Goal: Transaction & Acquisition: Purchase product/service

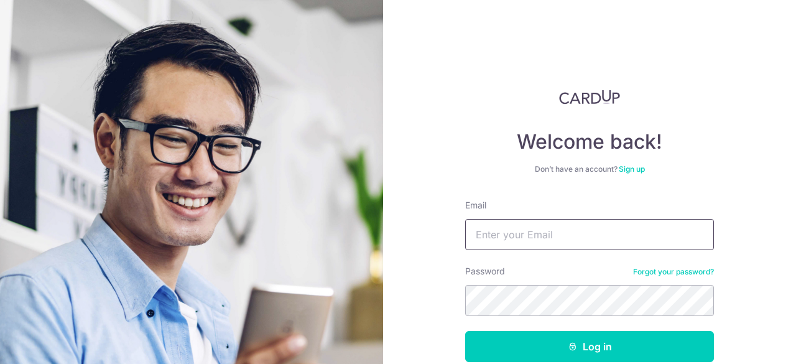
click at [551, 240] on input "Email" at bounding box center [589, 234] width 249 height 31
click at [549, 279] on div "Password Forgot your password?" at bounding box center [589, 290] width 249 height 51
click at [542, 236] on input "Email" at bounding box center [589, 234] width 249 height 31
type input "daren3526@yahoo.com.sg"
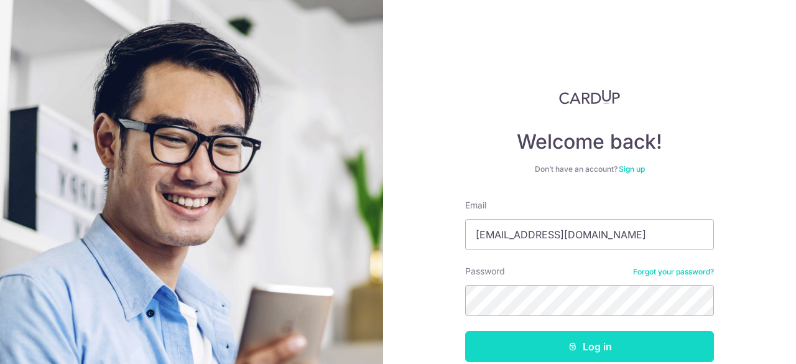
click at [568, 339] on button "Log in" at bounding box center [589, 346] width 249 height 31
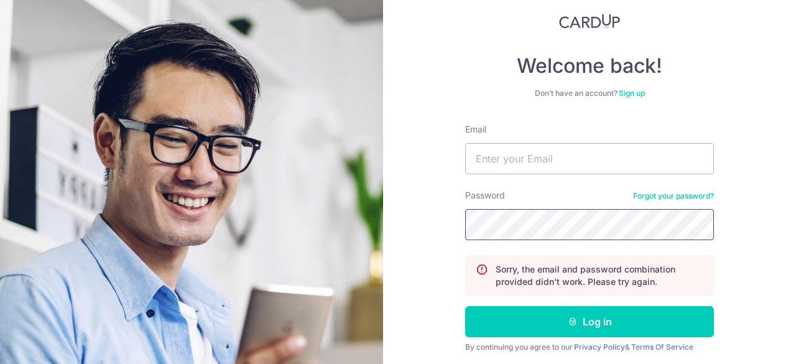
scroll to position [94, 0]
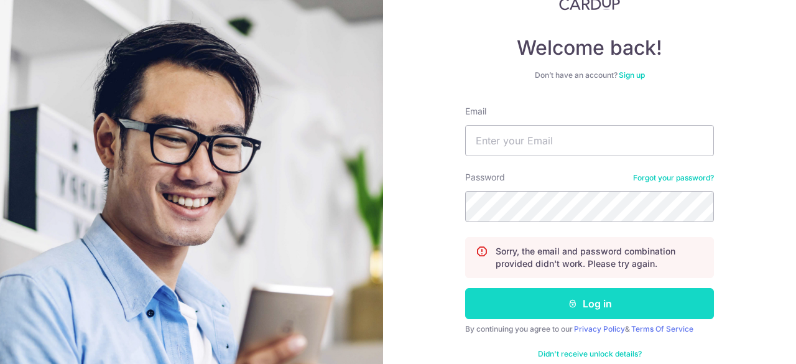
click at [585, 305] on button "Log in" at bounding box center [589, 303] width 249 height 31
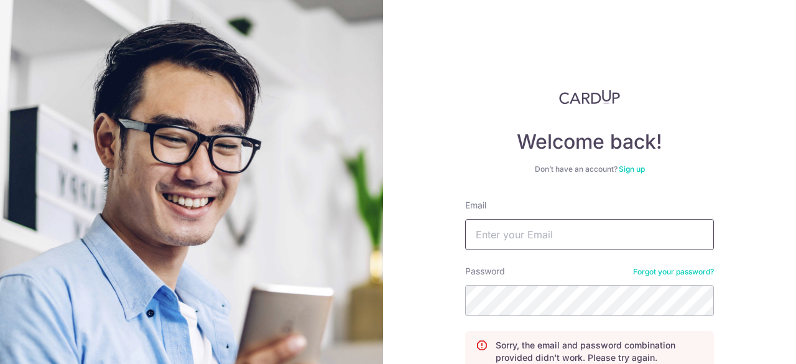
click at [517, 234] on input "Email" at bounding box center [589, 234] width 249 height 31
type input "daren3526@yahoo.com.sg"
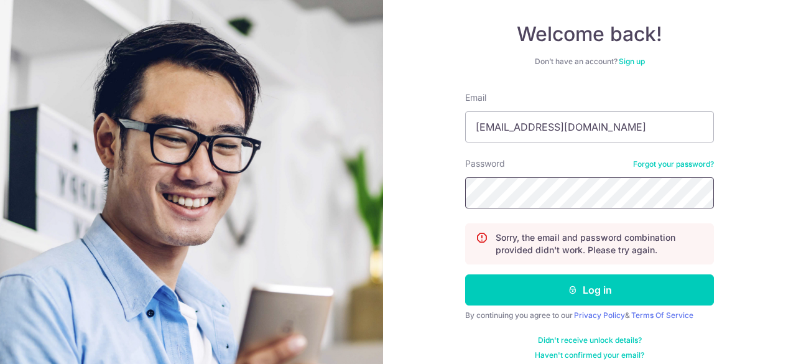
scroll to position [119, 0]
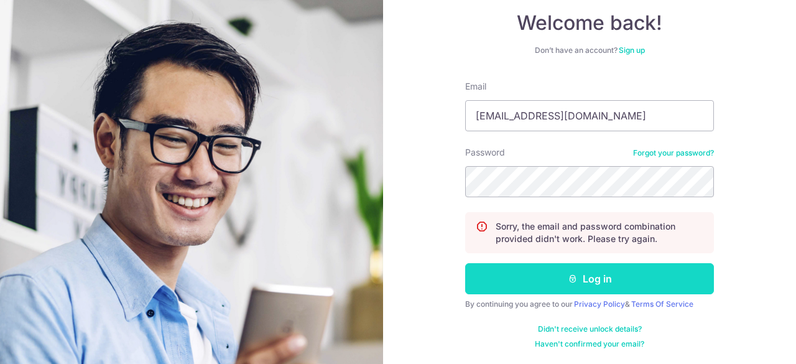
click at [577, 277] on button "Log in" at bounding box center [589, 278] width 249 height 31
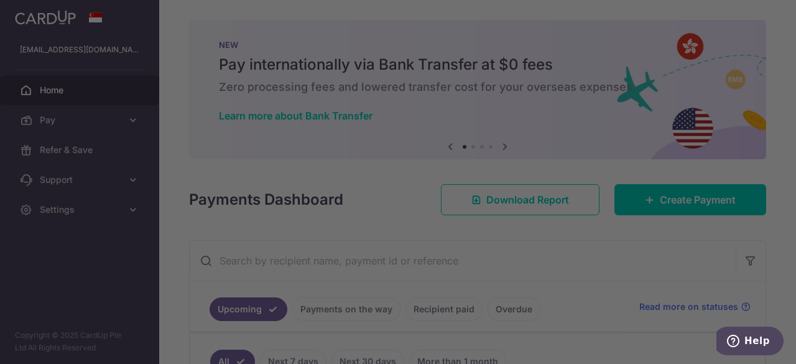
click at [792, 139] on div at bounding box center [402, 184] width 804 height 368
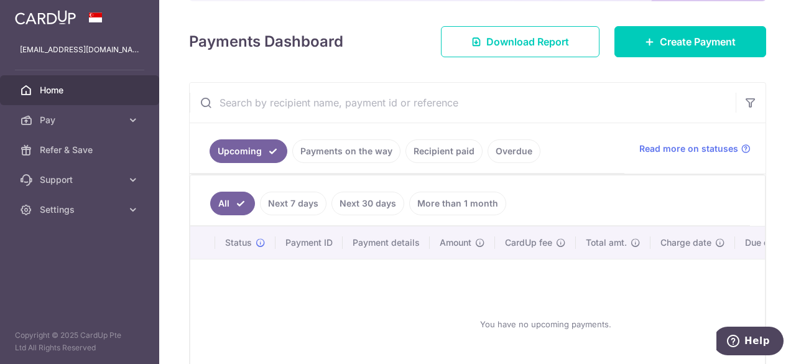
scroll to position [159, 0]
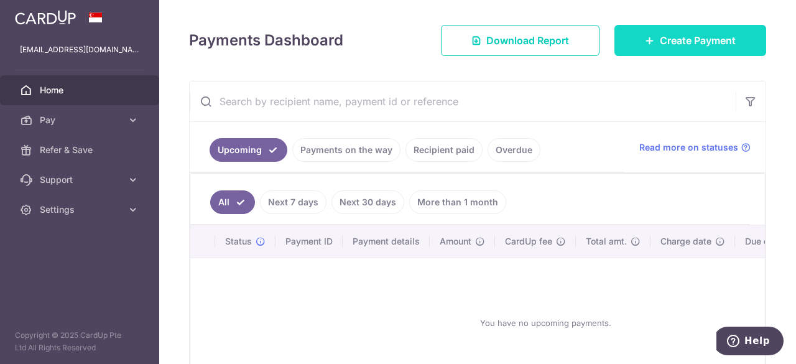
click at [662, 35] on span "Create Payment" at bounding box center [698, 40] width 76 height 15
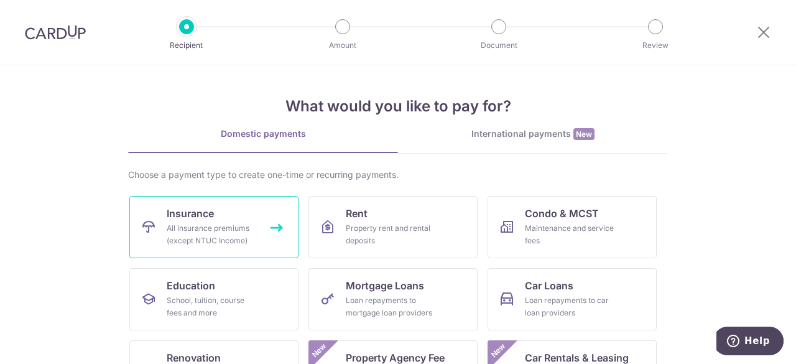
click at [197, 219] on span "Insurance" at bounding box center [190, 213] width 47 height 15
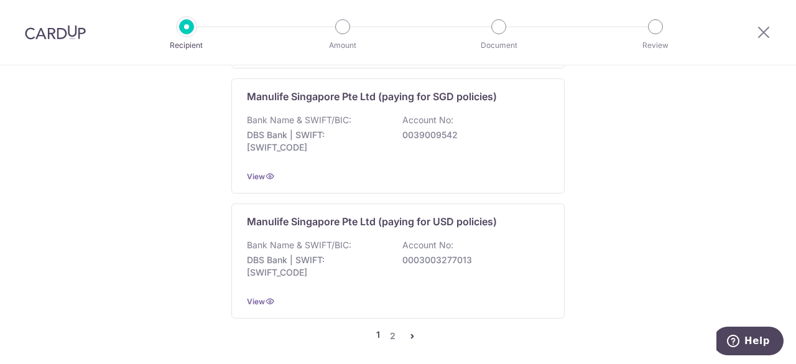
scroll to position [1368, 0]
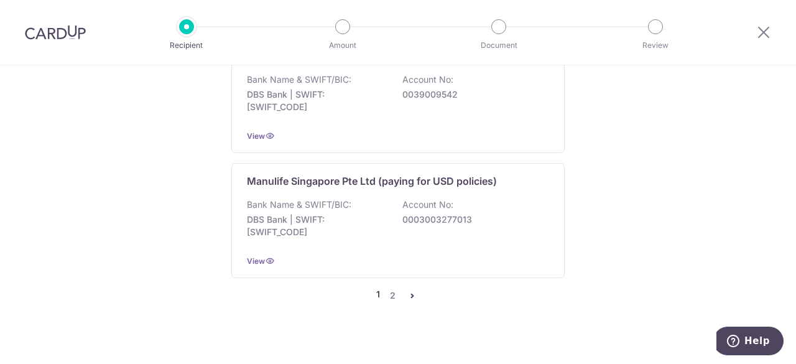
click at [414, 290] on icon "pager" at bounding box center [412, 295] width 10 height 10
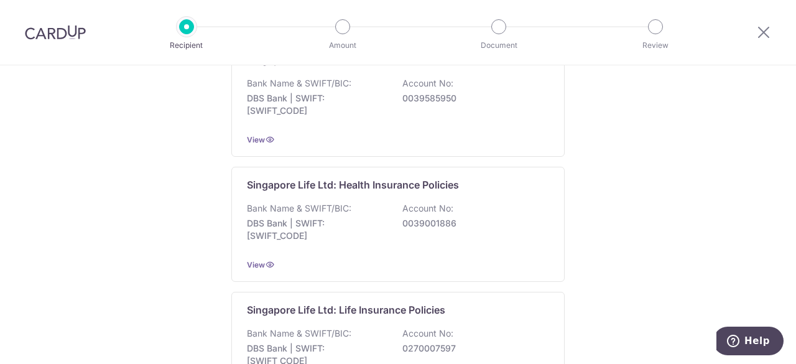
scroll to position [0, 0]
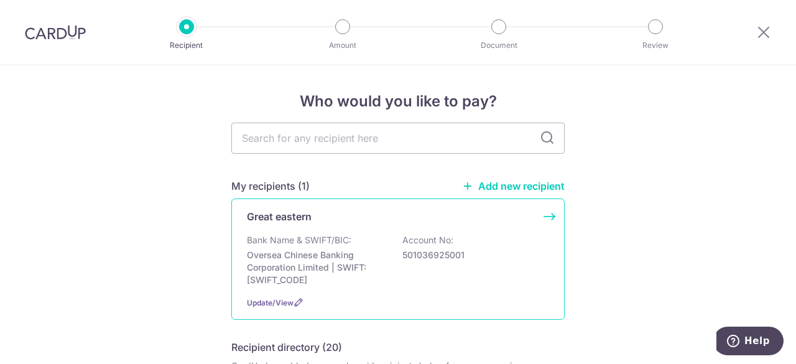
click at [316, 259] on p "Oversea Chinese Banking Corporation Limited | SWIFT: OCBCSGSGXXX" at bounding box center [316, 267] width 139 height 37
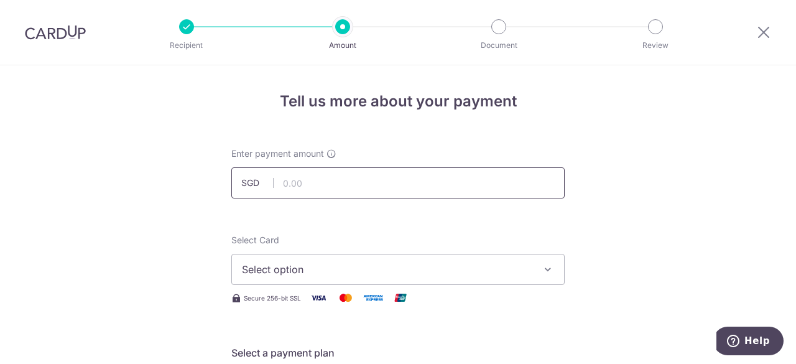
click at [364, 191] on input "text" at bounding box center [397, 182] width 333 height 31
type input "890.38"
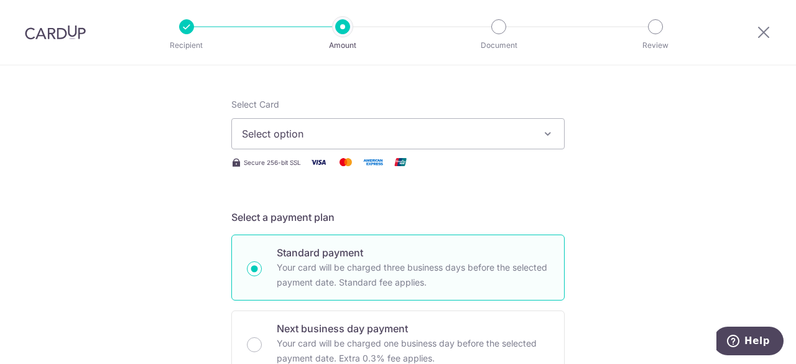
scroll to position [165, 0]
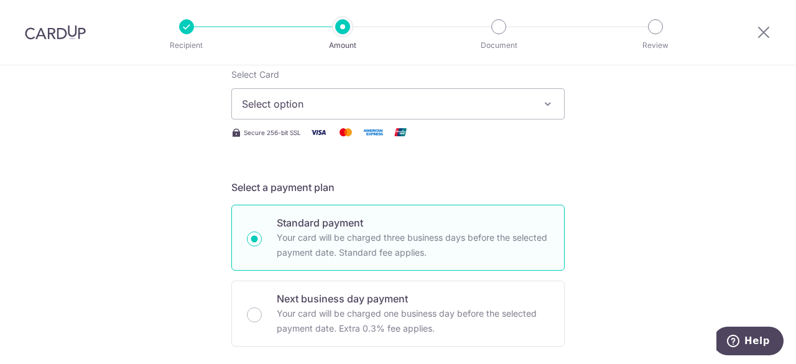
click at [544, 101] on icon "button" at bounding box center [548, 104] width 12 height 12
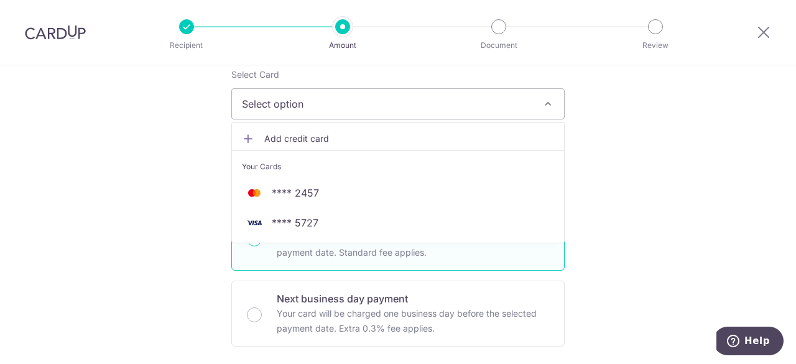
click at [310, 138] on span "Add credit card" at bounding box center [409, 138] width 290 height 12
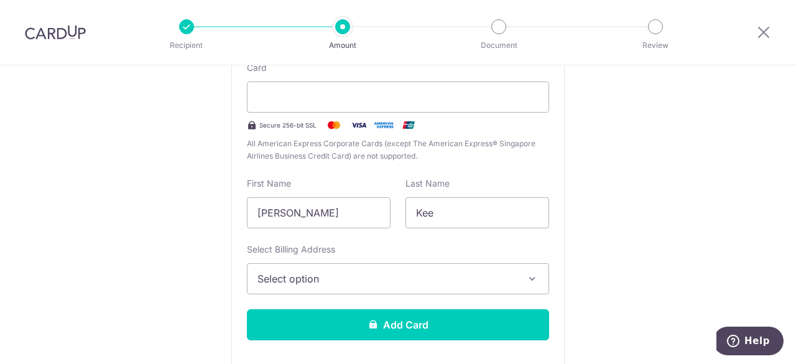
scroll to position [287, 0]
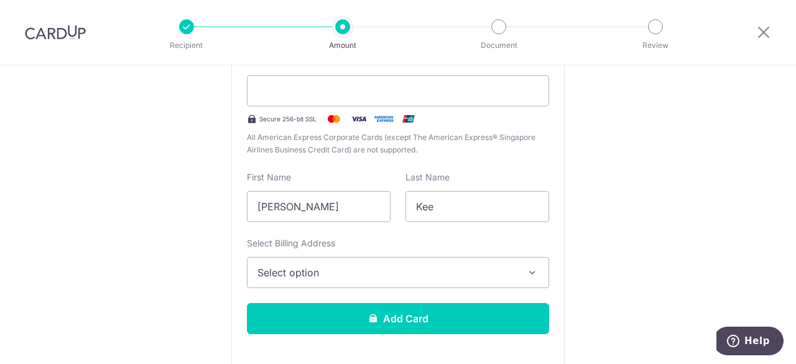
click at [534, 267] on icon "button" at bounding box center [532, 272] width 12 height 12
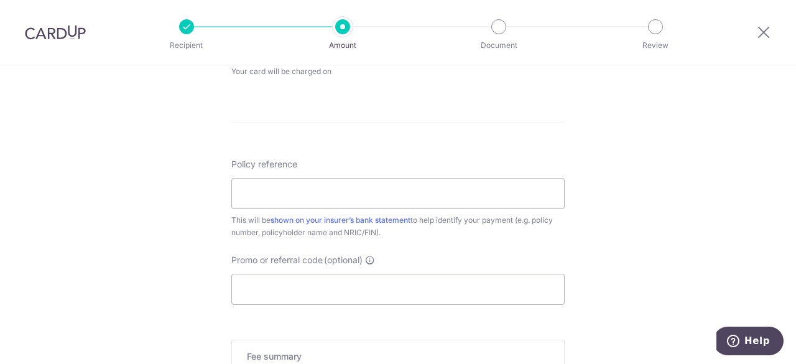
scroll to position [980, 0]
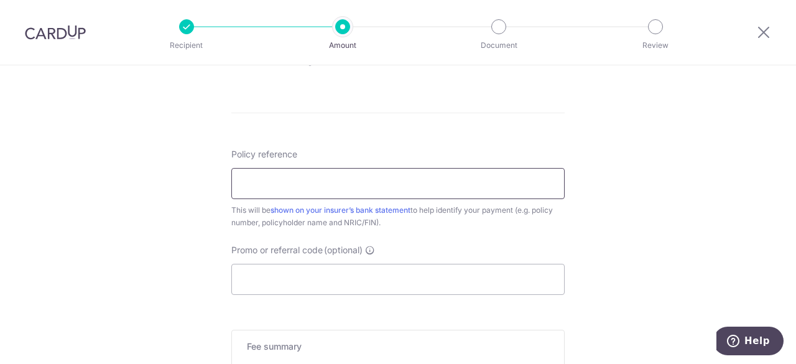
click at [264, 183] on input "Policy reference" at bounding box center [397, 183] width 333 height 31
type input "0241194411"
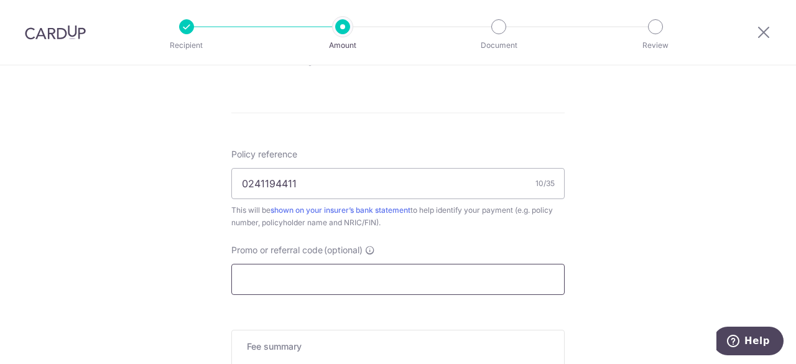
click at [351, 282] on input "Promo or referral code (optional)" at bounding box center [397, 279] width 333 height 31
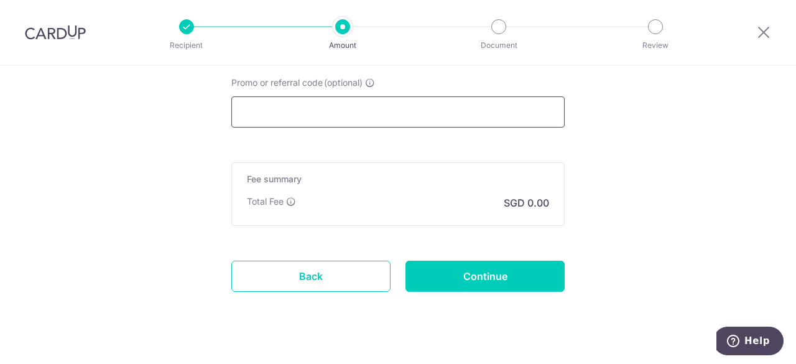
scroll to position [1163, 0]
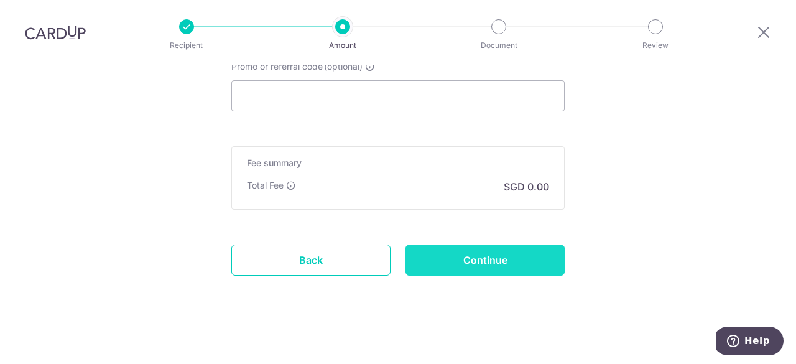
click at [474, 257] on input "Continue" at bounding box center [485, 259] width 159 height 31
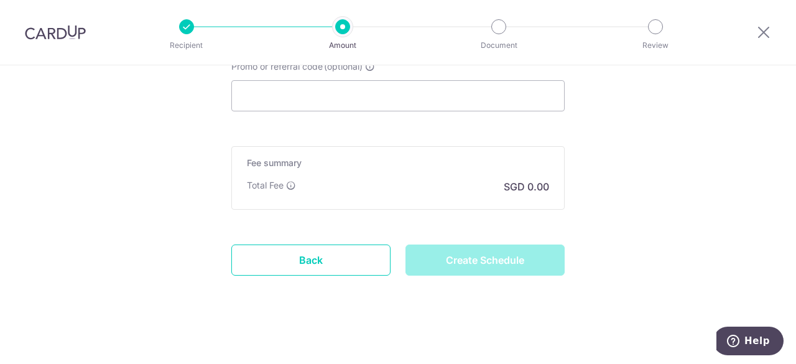
type input "Create Schedule"
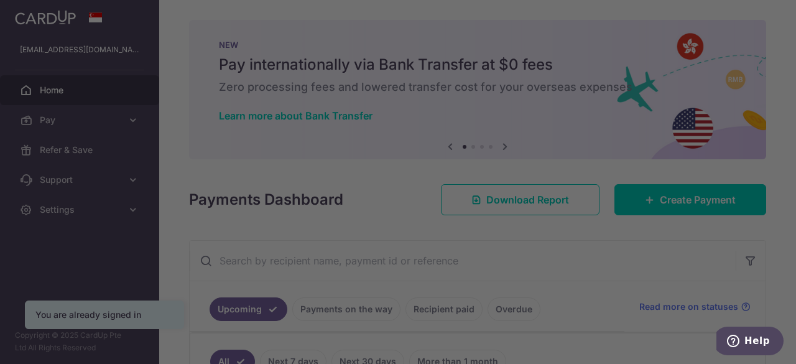
drag, startPoint x: 795, startPoint y: 55, endPoint x: 795, endPoint y: 82, distance: 27.4
click at [795, 82] on div at bounding box center [402, 184] width 804 height 368
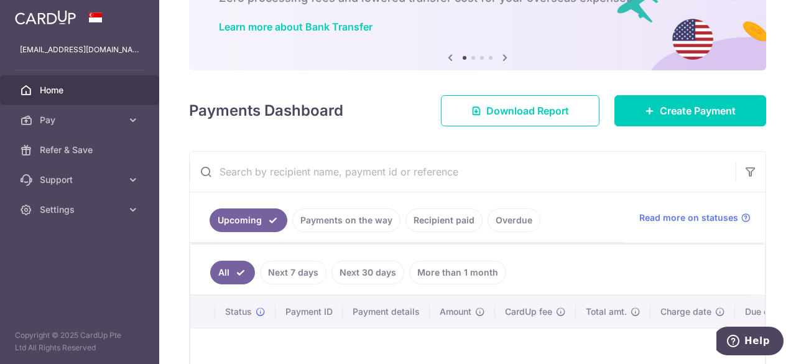
scroll to position [90, 0]
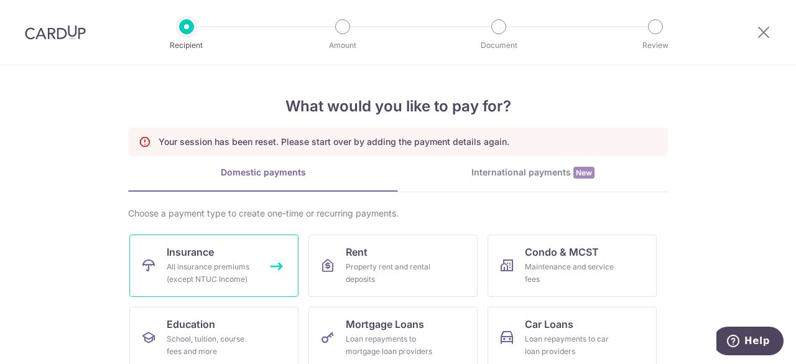
click at [193, 269] on div "All insurance premiums (except NTUC Income)" at bounding box center [212, 273] width 90 height 25
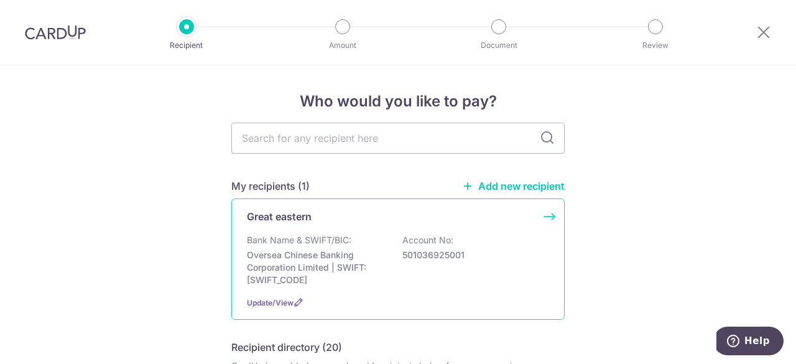
click at [310, 259] on p "Oversea Chinese Banking Corporation Limited | SWIFT: OCBCSGSGXXX" at bounding box center [316, 267] width 139 height 37
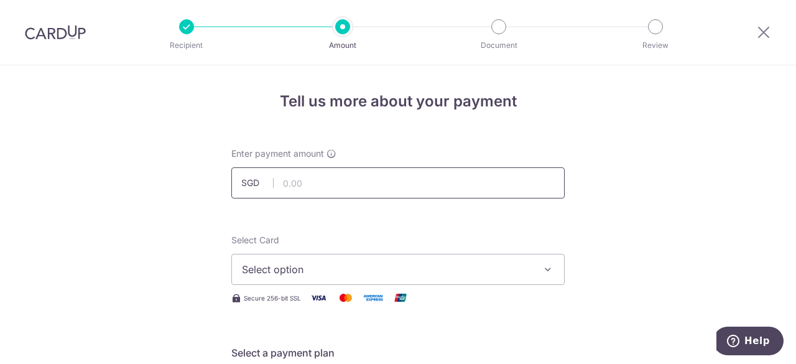
drag, startPoint x: 0, startPoint y: 0, endPoint x: 324, endPoint y: 186, distance: 373.6
click at [324, 186] on input "text" at bounding box center [397, 182] width 333 height 31
type input "890.38"
click at [427, 269] on span "Select option" at bounding box center [387, 269] width 290 height 15
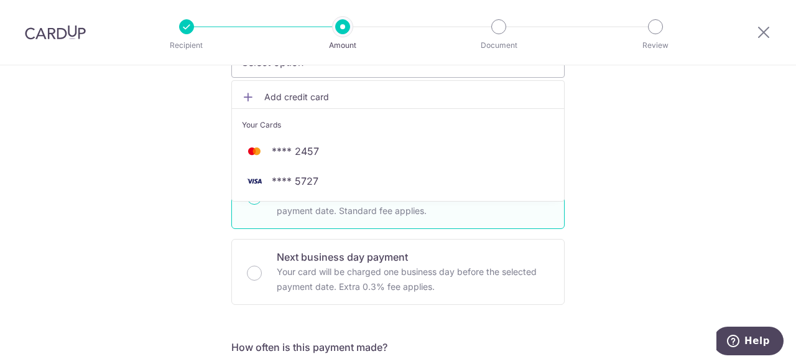
scroll to position [210, 0]
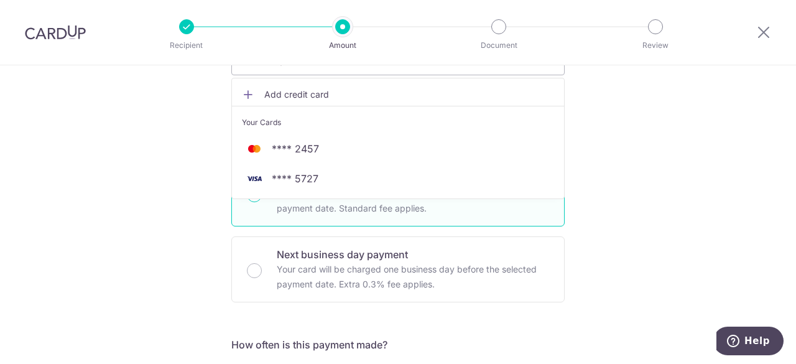
click at [277, 95] on span "Add credit card" at bounding box center [409, 94] width 290 height 12
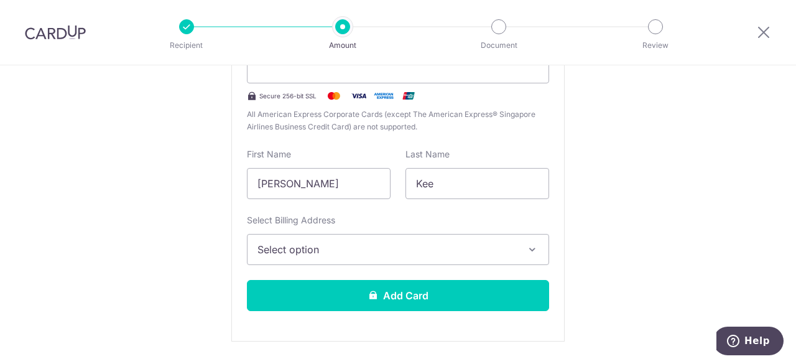
scroll to position [307, 0]
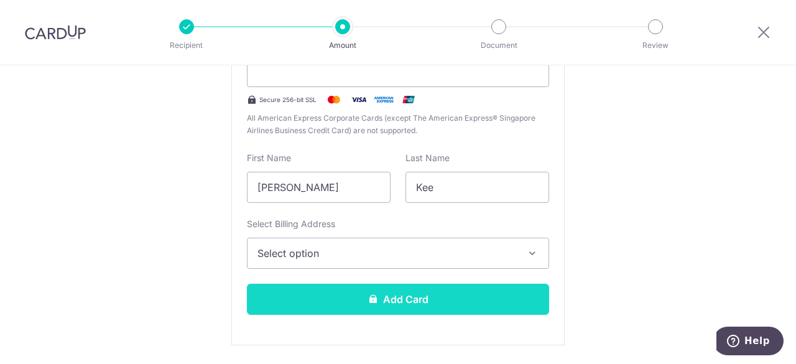
click at [397, 295] on button "Add Card" at bounding box center [398, 299] width 302 height 31
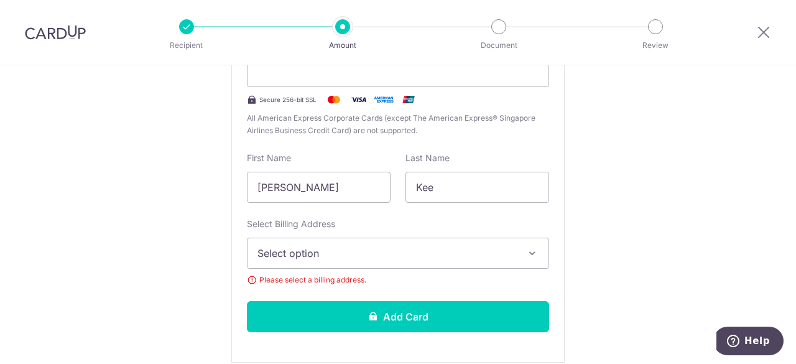
click at [528, 257] on icon "button" at bounding box center [532, 253] width 12 height 12
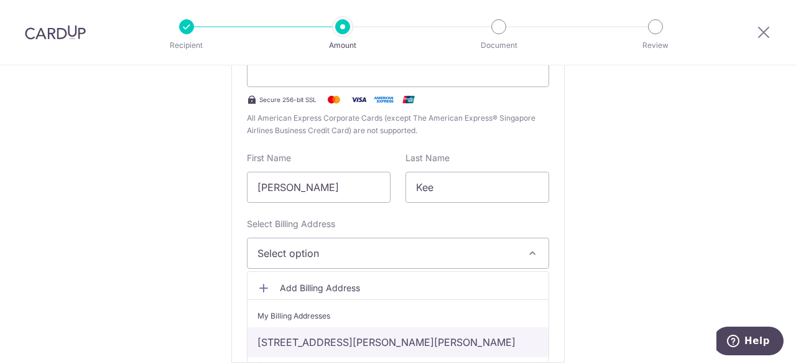
click at [455, 342] on link "22 Choa Chu Kang Grove, 12-52, Singapore, Singapore-688213" at bounding box center [398, 342] width 301 height 30
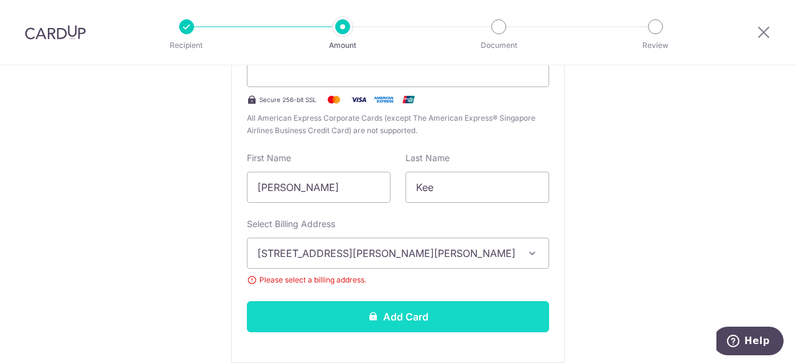
click at [394, 312] on button "Add Card" at bounding box center [398, 316] width 302 height 31
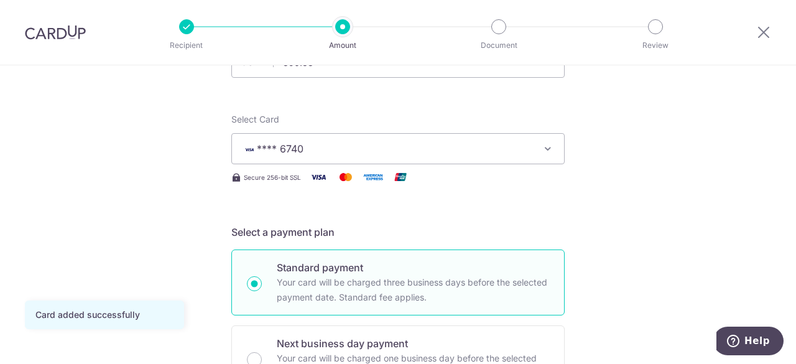
scroll to position [133, 0]
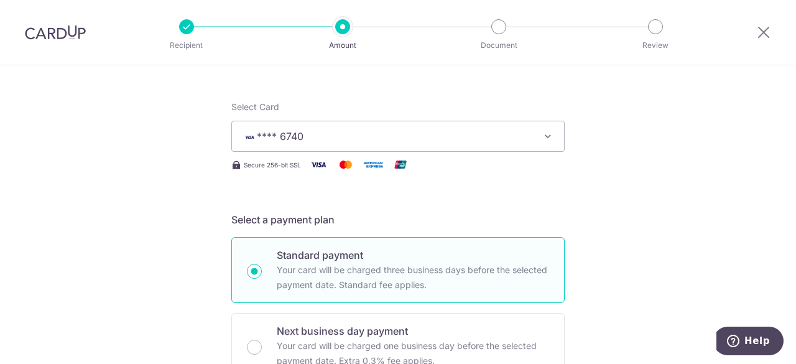
click at [545, 137] on icon "button" at bounding box center [548, 136] width 12 height 12
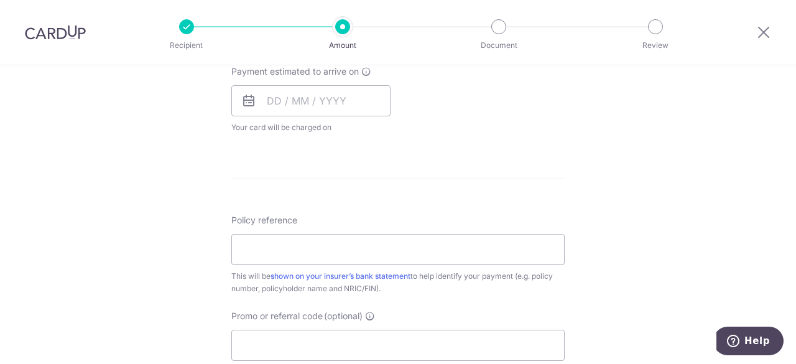
scroll to position [619, 0]
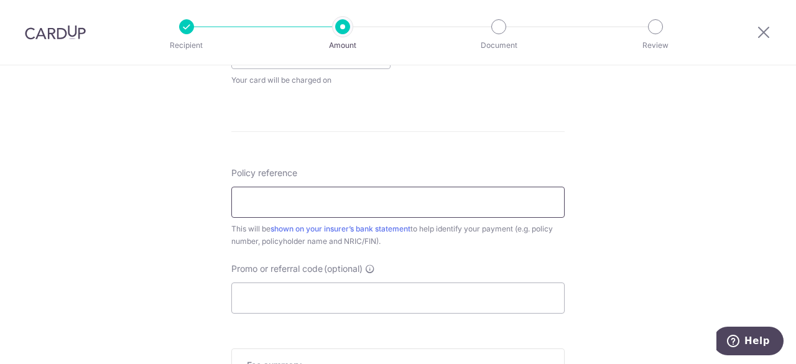
click at [381, 210] on input "Policy reference" at bounding box center [397, 202] width 333 height 31
type input "0241194411 Kee Teck Hua"
click at [767, 279] on div "Tell us more about your payment Enter payment amount SGD 890.38 890.38 Card add…" at bounding box center [398, 8] width 796 height 1125
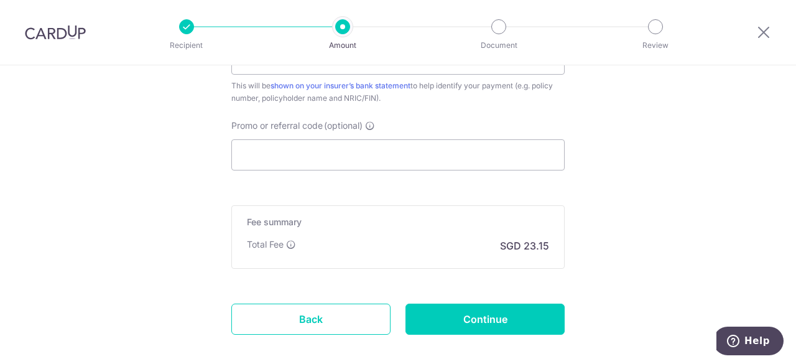
scroll to position [799, 0]
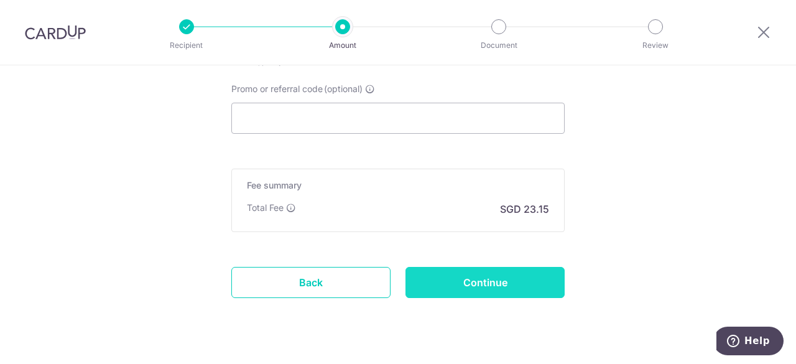
click at [486, 281] on input "Continue" at bounding box center [485, 282] width 159 height 31
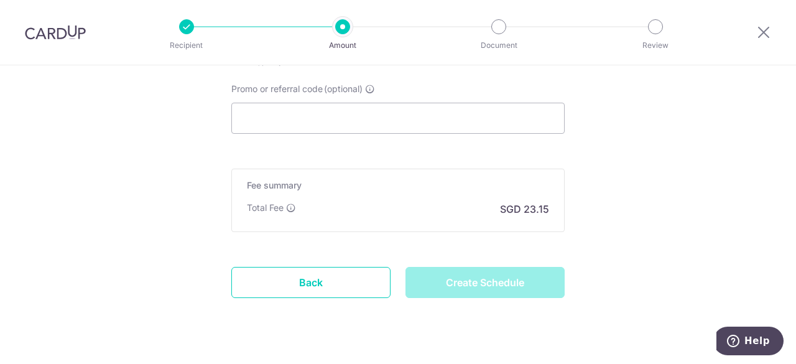
type input "Create Schedule"
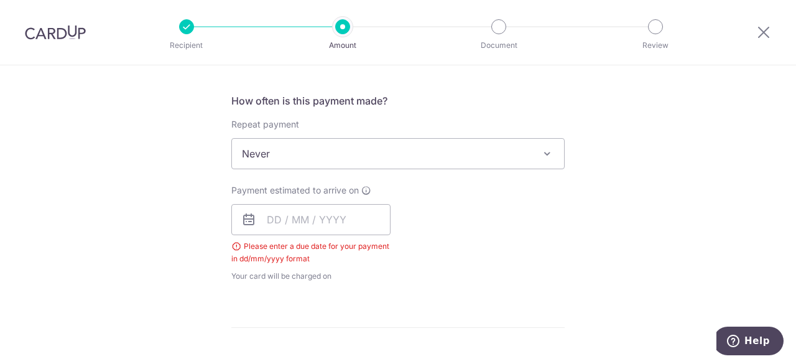
scroll to position [456, 0]
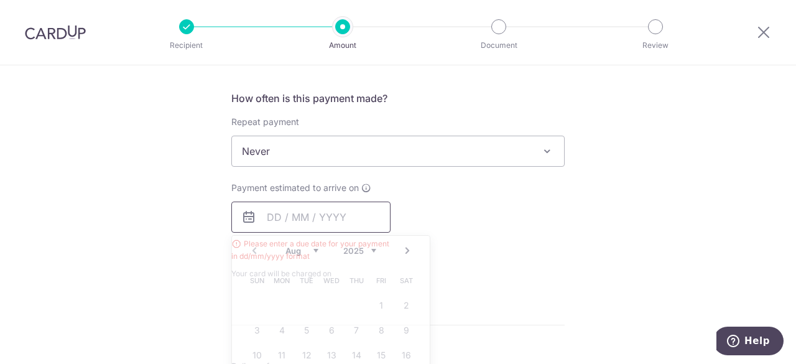
click at [270, 216] on input "text" at bounding box center [310, 217] width 159 height 31
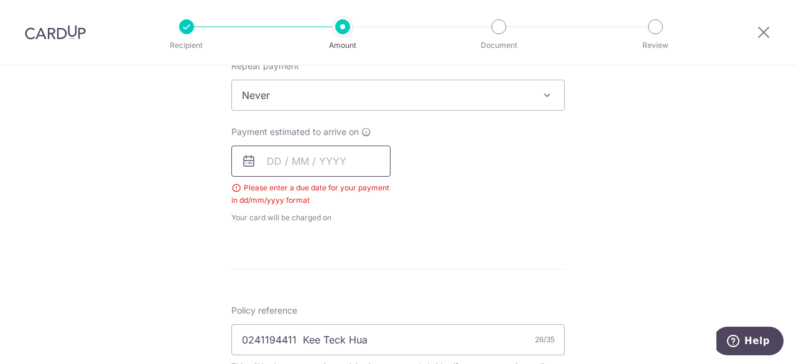
scroll to position [519, 0]
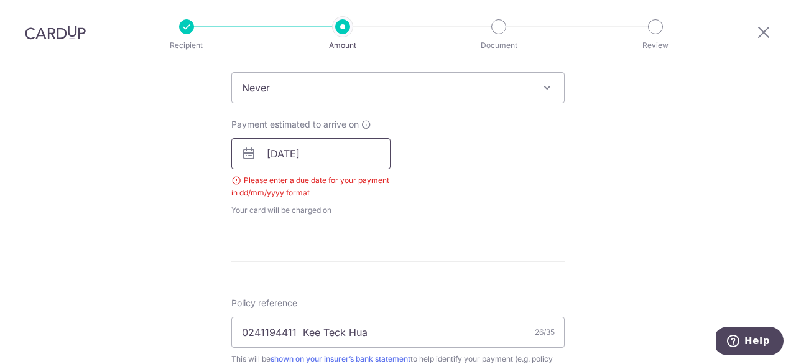
click at [275, 153] on input "20/08/2025" at bounding box center [310, 153] width 159 height 31
type input "[DATE]"
click at [503, 193] on div "How often is this payment made? Repeat payment Never Every week Every month Eve…" at bounding box center [397, 126] width 333 height 199
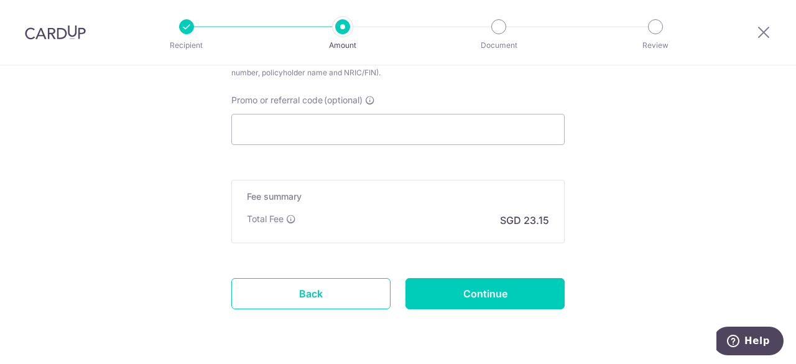
scroll to position [847, 0]
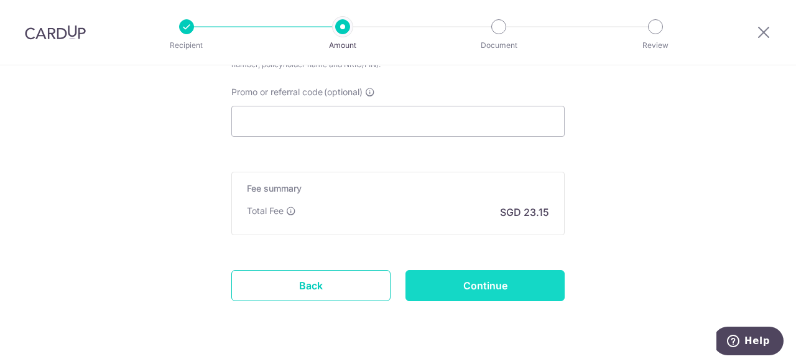
click at [480, 286] on input "Continue" at bounding box center [485, 285] width 159 height 31
type input "Create Schedule"
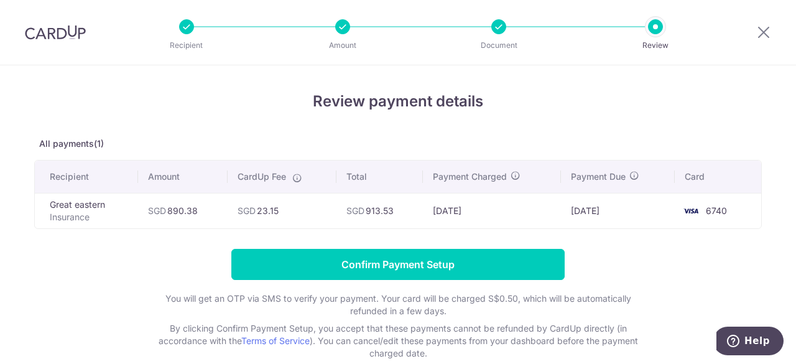
click at [292, 223] on td "SGD 23.15" at bounding box center [282, 210] width 109 height 35
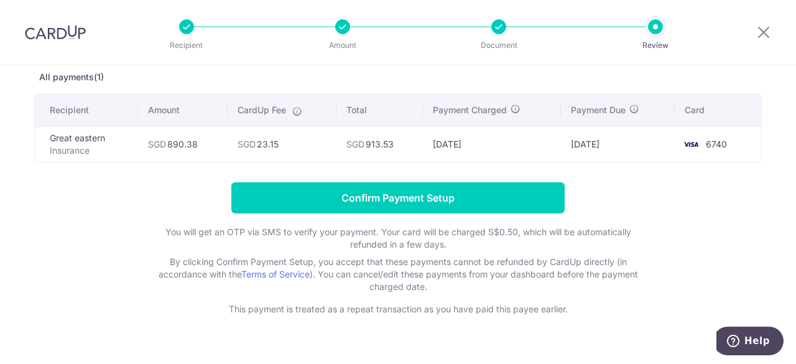
scroll to position [68, 0]
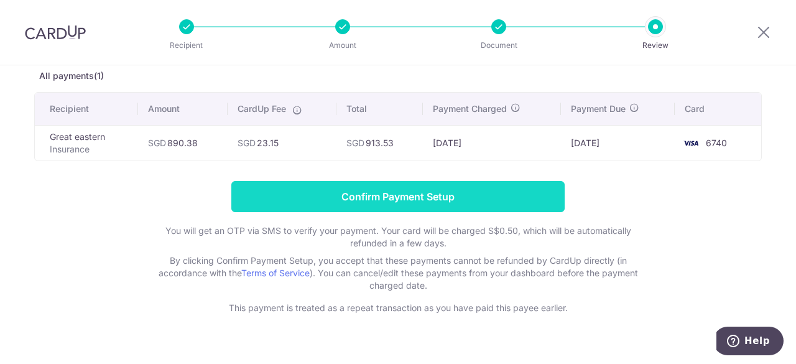
click at [417, 194] on input "Confirm Payment Setup" at bounding box center [397, 196] width 333 height 31
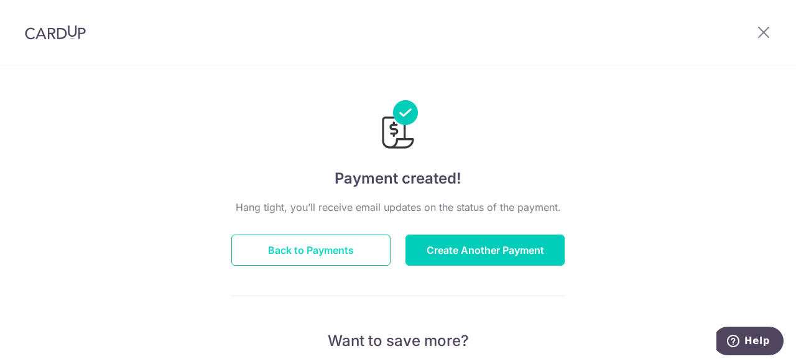
click at [302, 256] on button "Back to Payments" at bounding box center [310, 249] width 159 height 31
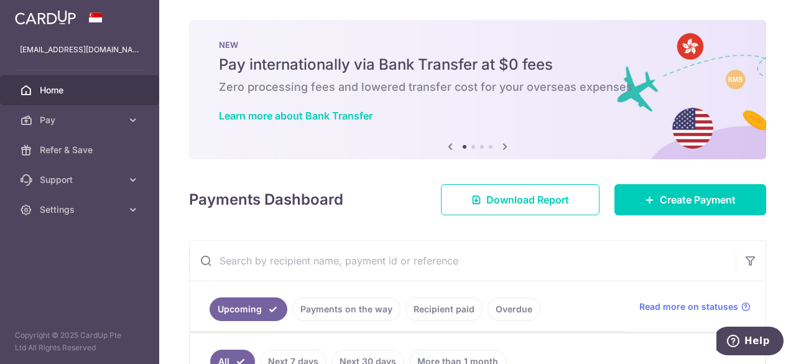
click at [504, 144] on icon at bounding box center [505, 147] width 15 height 16
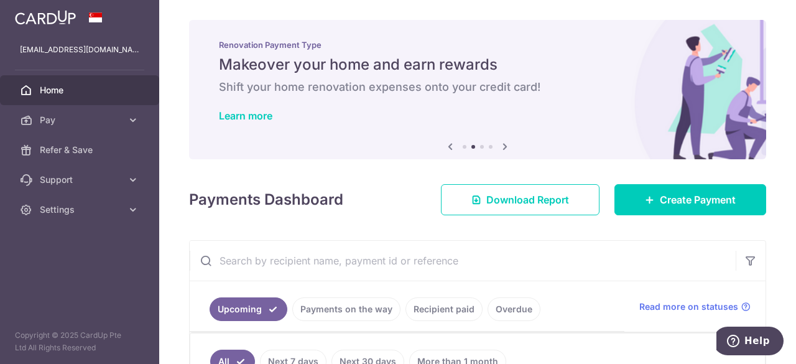
click at [504, 144] on icon at bounding box center [505, 147] width 15 height 16
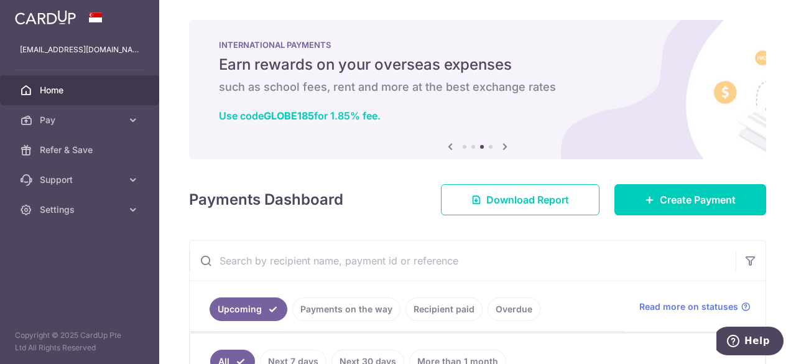
click at [504, 144] on icon at bounding box center [505, 147] width 15 height 16
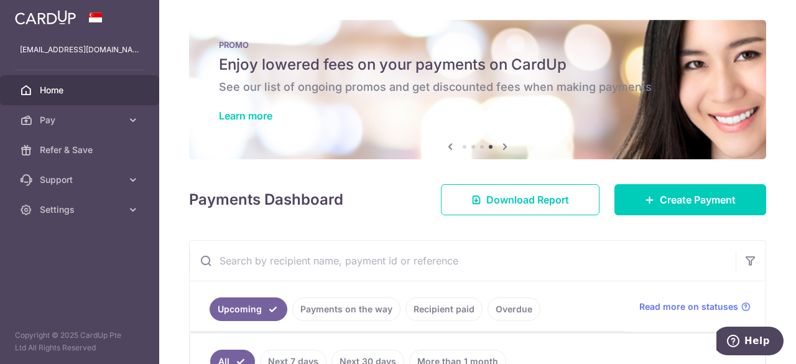
click at [504, 144] on icon at bounding box center [505, 147] width 15 height 16
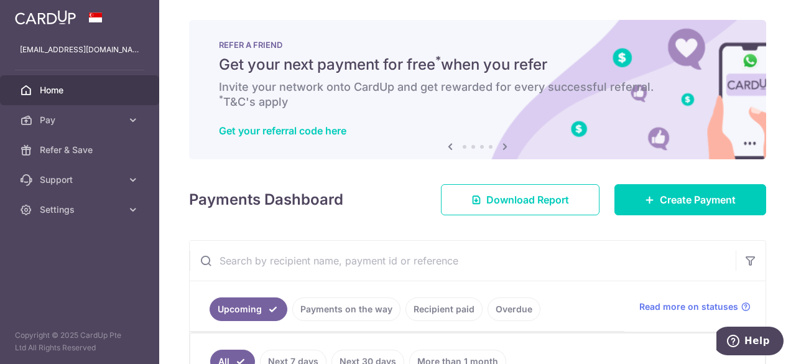
click at [504, 144] on icon at bounding box center [505, 147] width 15 height 16
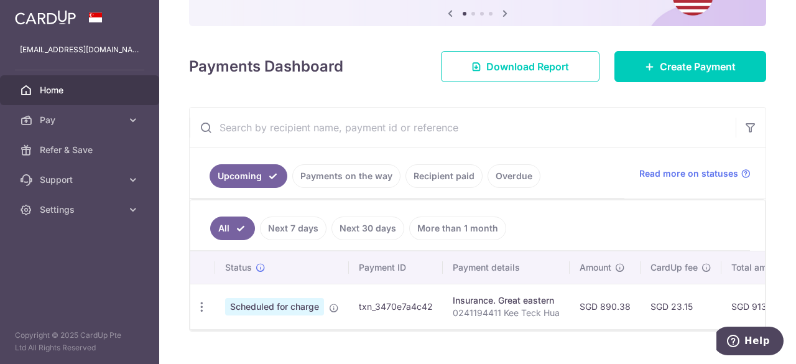
scroll to position [165, 0]
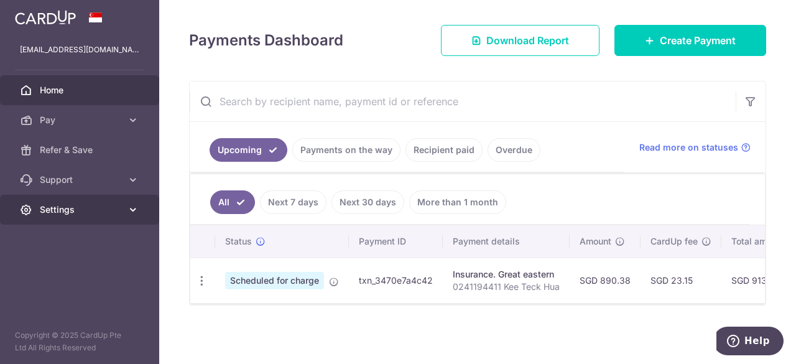
click at [132, 208] on icon at bounding box center [133, 209] width 12 height 12
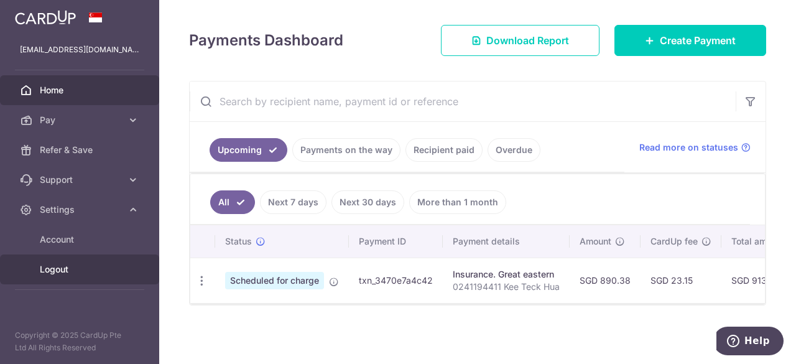
click at [63, 269] on span "Logout" at bounding box center [81, 269] width 82 height 12
